Goal: Navigation & Orientation: Find specific page/section

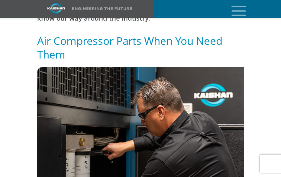
scroll to position [151, 0]
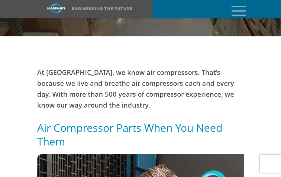
click at [240, 12] on icon "mobile menu" at bounding box center [238, 10] width 19 height 19
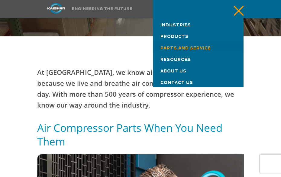
click at [187, 35] on span "Products" at bounding box center [175, 37] width 28 height 4
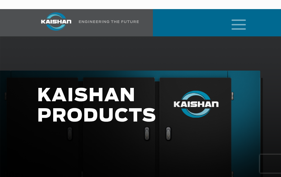
click at [234, 15] on icon "mobile menu" at bounding box center [238, 24] width 19 height 19
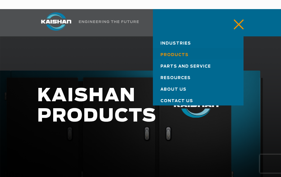
click at [176, 64] on span "Parts and Service" at bounding box center [186, 66] width 51 height 4
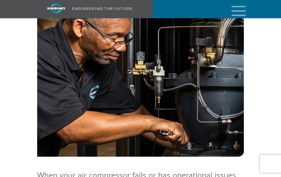
scroll to position [497, 0]
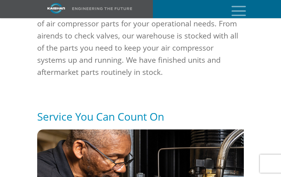
click at [238, 8] on icon "mobile menu" at bounding box center [238, 10] width 19 height 19
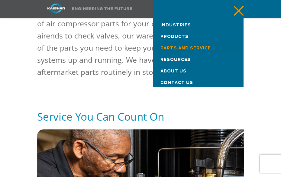
click at [172, 36] on span "Products" at bounding box center [175, 37] width 28 height 4
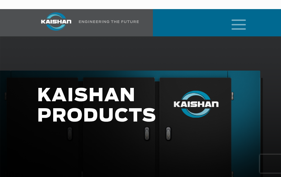
click at [232, 18] on icon "mobile menu" at bounding box center [238, 24] width 19 height 19
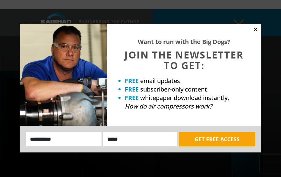
click at [254, 30] on icon at bounding box center [255, 29] width 5 height 5
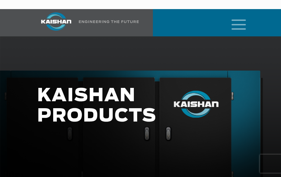
click at [246, 17] on icon "mobile menu" at bounding box center [238, 24] width 19 height 19
